Goal: Navigation & Orientation: Find specific page/section

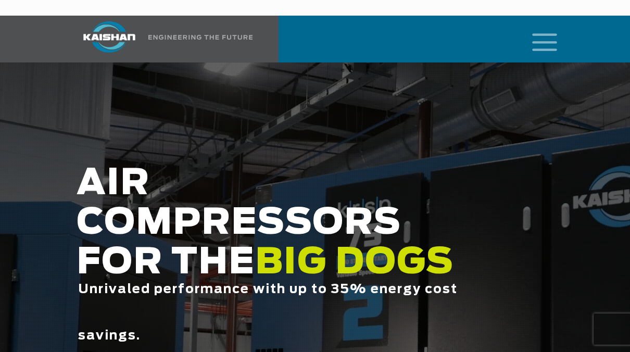
click at [541, 28] on icon "mobile menu" at bounding box center [544, 41] width 33 height 32
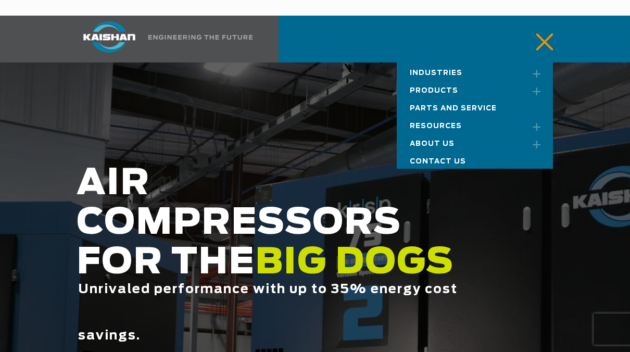
click at [422, 116] on link "Resources" at bounding box center [475, 125] width 156 height 18
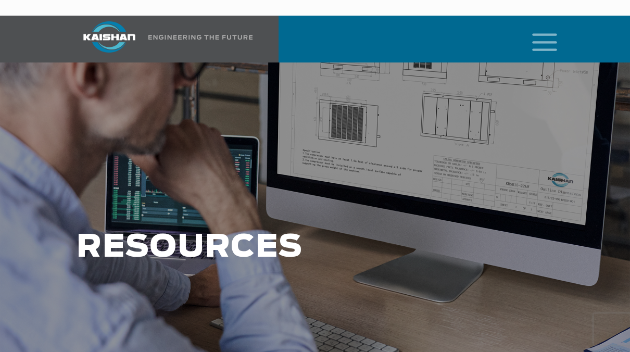
click at [194, 35] on img at bounding box center [200, 37] width 104 height 5
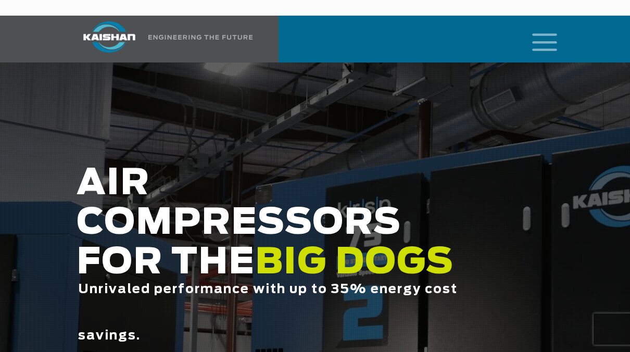
click at [540, 27] on icon "mobile menu" at bounding box center [544, 41] width 33 height 32
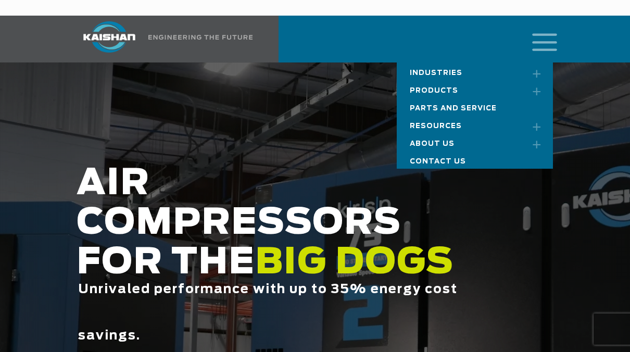
click at [354, 30] on div "Industries Aerospace Agriculture Amusement Parks Aquaculture Automotive Aviatio…" at bounding box center [311, 39] width 483 height 47
